Goal: Information Seeking & Learning: Learn about a topic

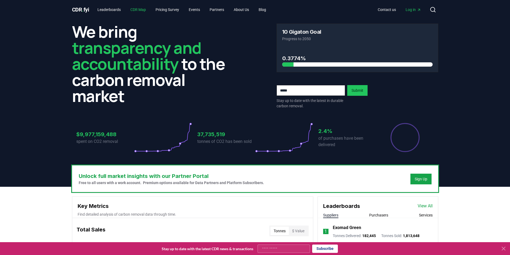
click at [140, 9] on link "CDR Map" at bounding box center [138, 10] width 24 height 10
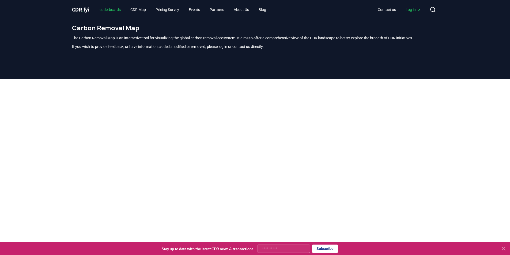
click at [105, 8] on link "Leaderboards" at bounding box center [109, 10] width 32 height 10
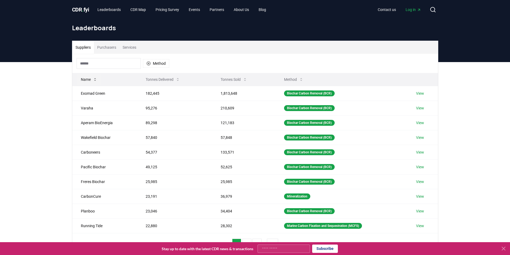
click at [93, 80] on icon at bounding box center [95, 79] width 4 height 4
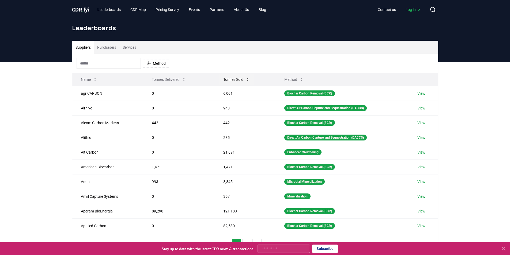
click at [236, 78] on button "Tonnes Sold" at bounding box center [236, 79] width 35 height 11
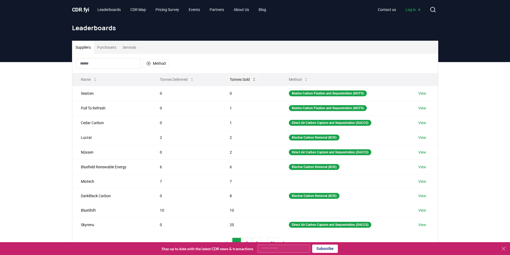
click at [236, 78] on button "Tonnes Sold" at bounding box center [243, 79] width 35 height 11
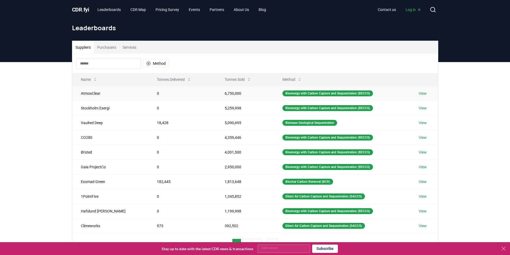
click at [424, 93] on link "View" at bounding box center [423, 93] width 8 height 5
